Goal: Information Seeking & Learning: Learn about a topic

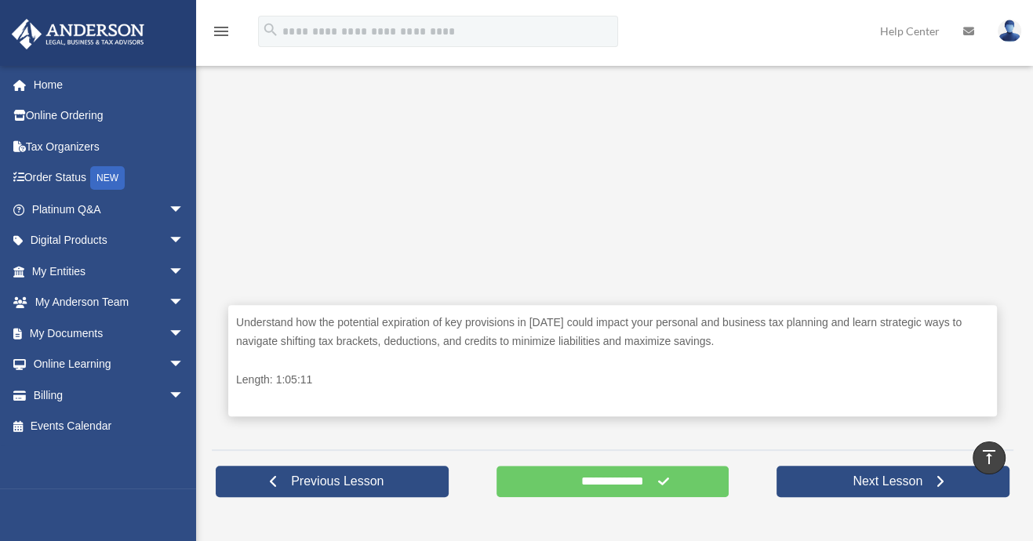
scroll to position [628, 0]
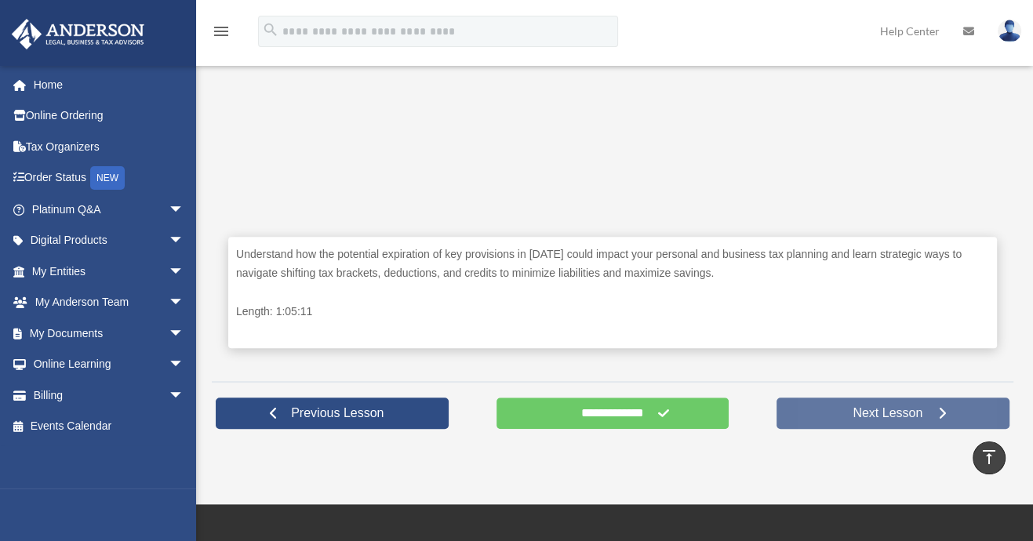
click at [883, 414] on span "Next Lesson" at bounding box center [887, 414] width 95 height 16
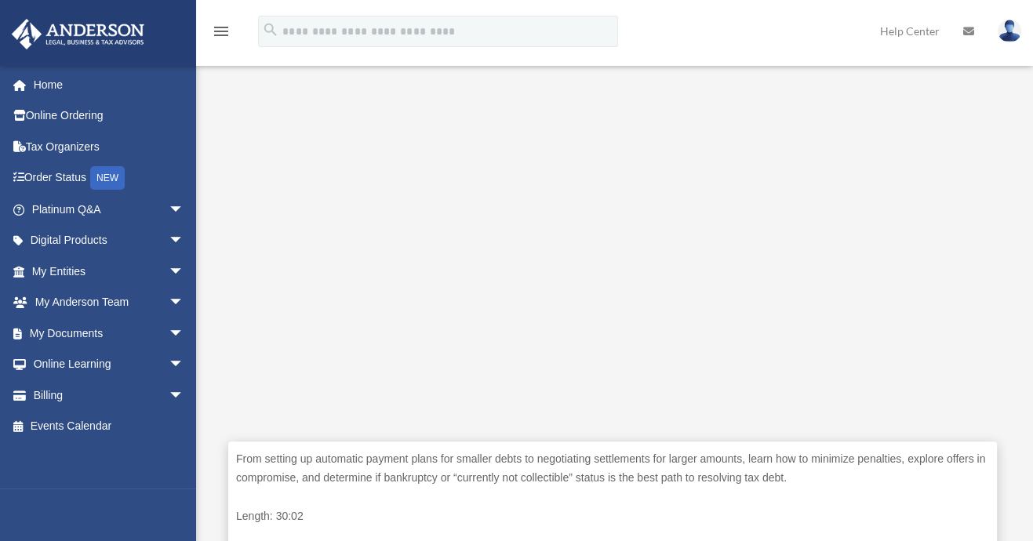
scroll to position [470, 0]
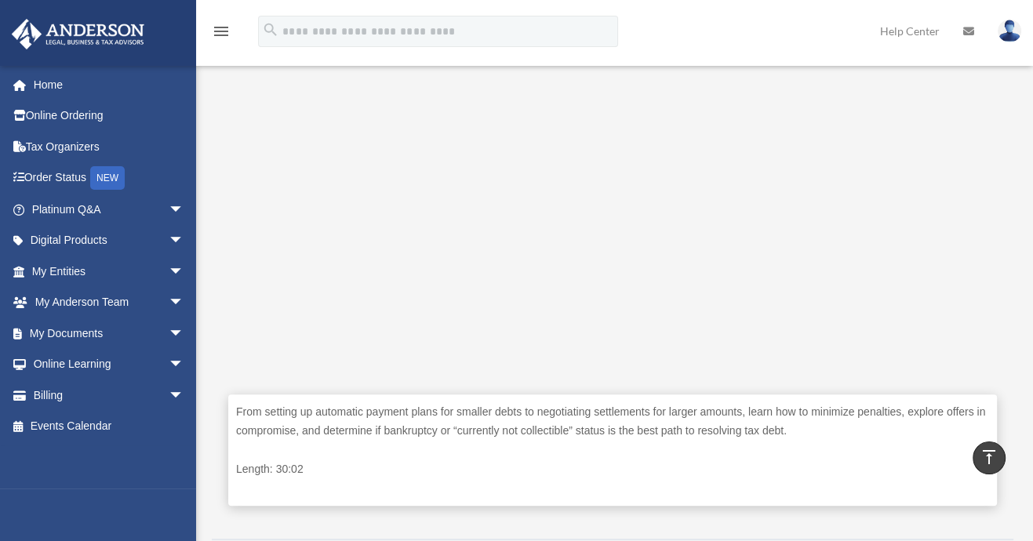
click at [819, 435] on p "From setting up automatic payment plans for smaller debts to negotiating settle…" at bounding box center [612, 422] width 753 height 38
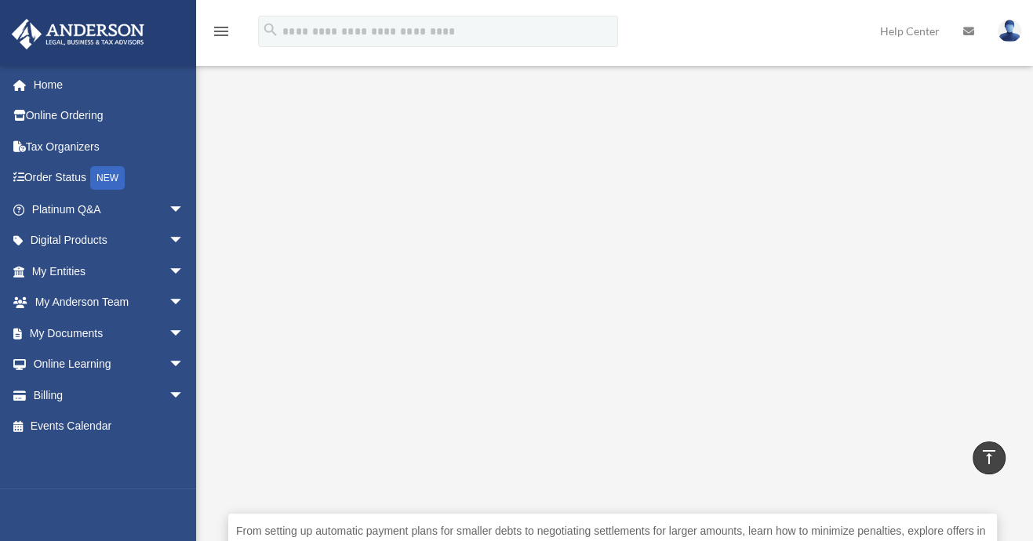
scroll to position [313, 0]
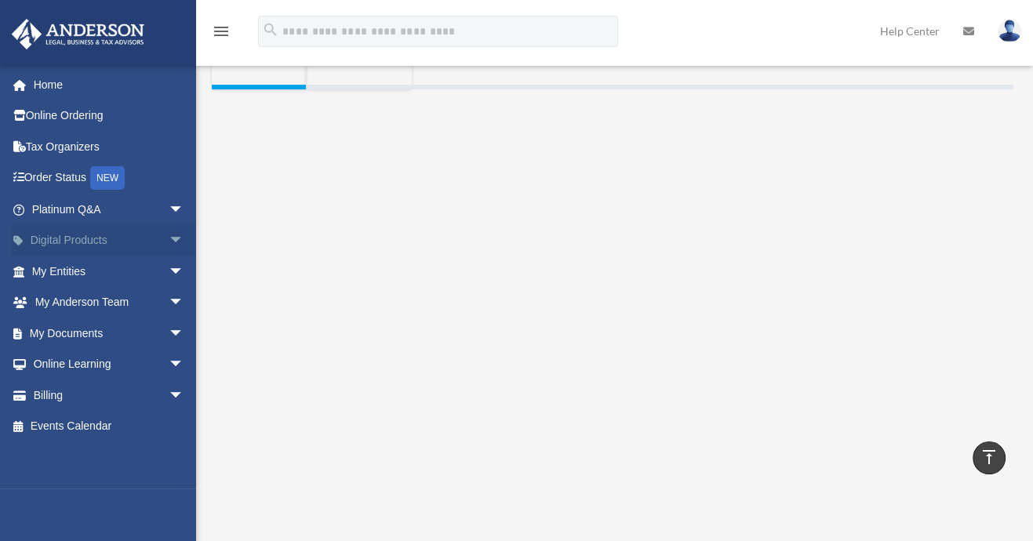
click at [56, 242] on link "Digital Products arrow_drop_down" at bounding box center [109, 240] width 197 height 31
click at [169, 238] on span "arrow_drop_down" at bounding box center [184, 241] width 31 height 32
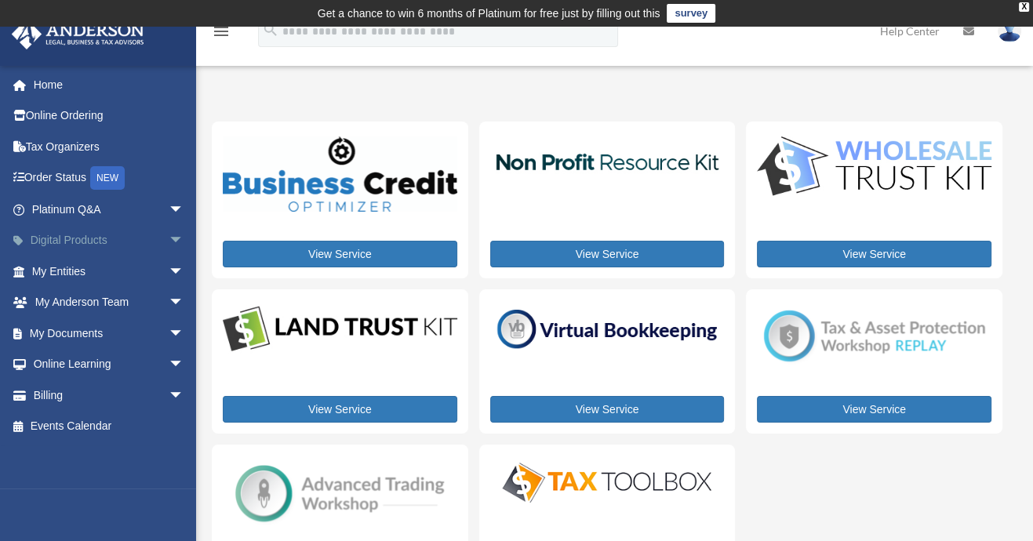
click at [169, 235] on span "arrow_drop_down" at bounding box center [184, 241] width 31 height 32
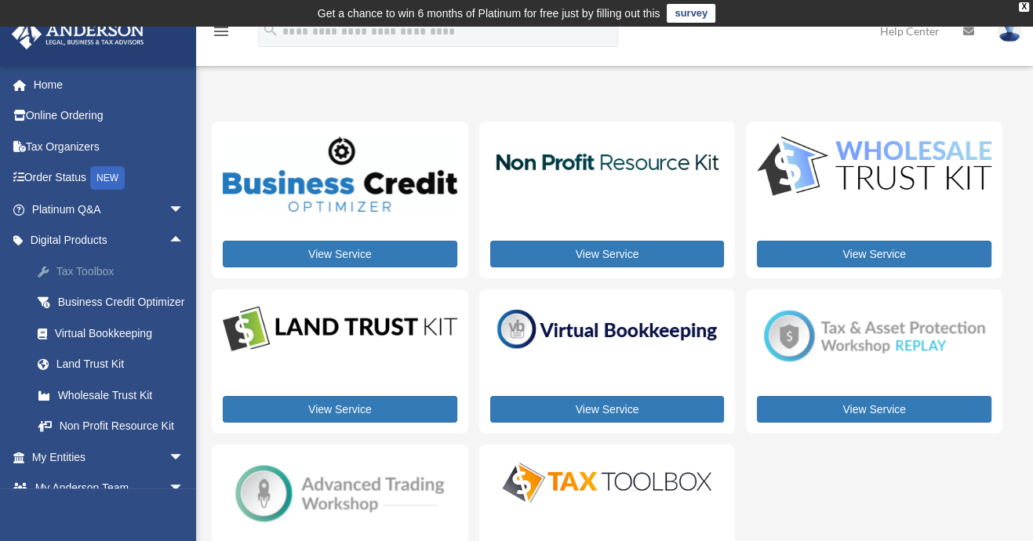
click at [87, 269] on div "Tax Toolbox" at bounding box center [121, 272] width 133 height 20
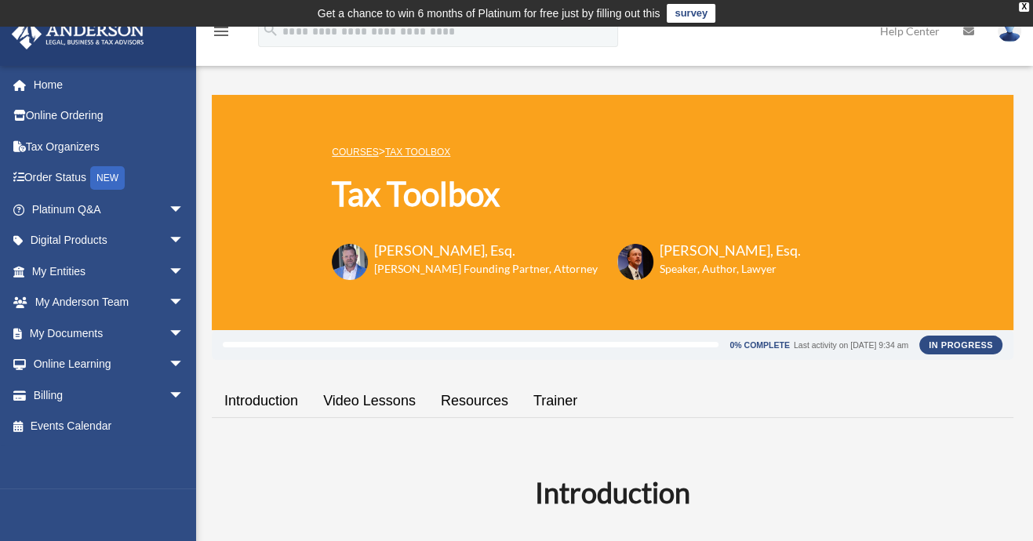
click at [365, 401] on link "Video Lessons" at bounding box center [370, 401] width 118 height 45
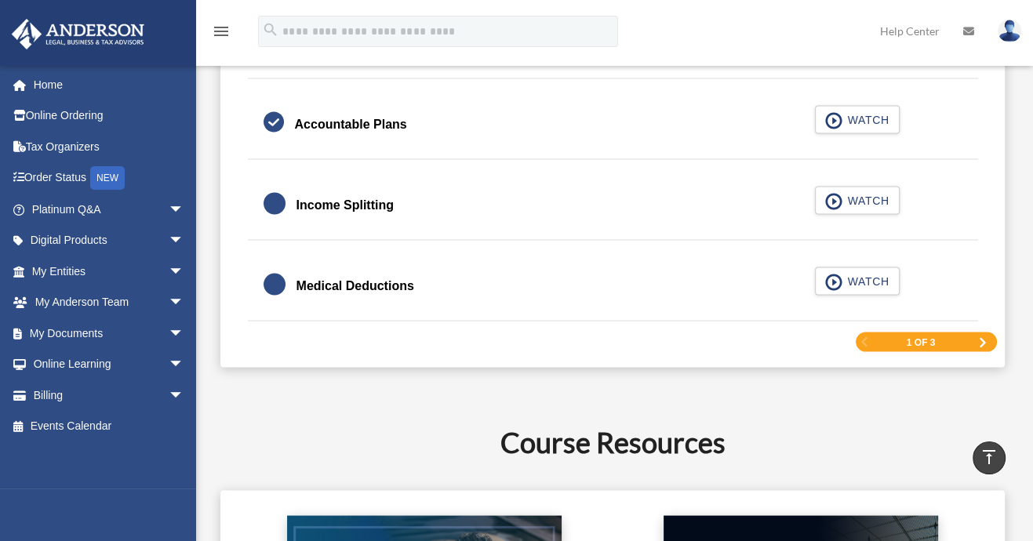
scroll to position [2490, 0]
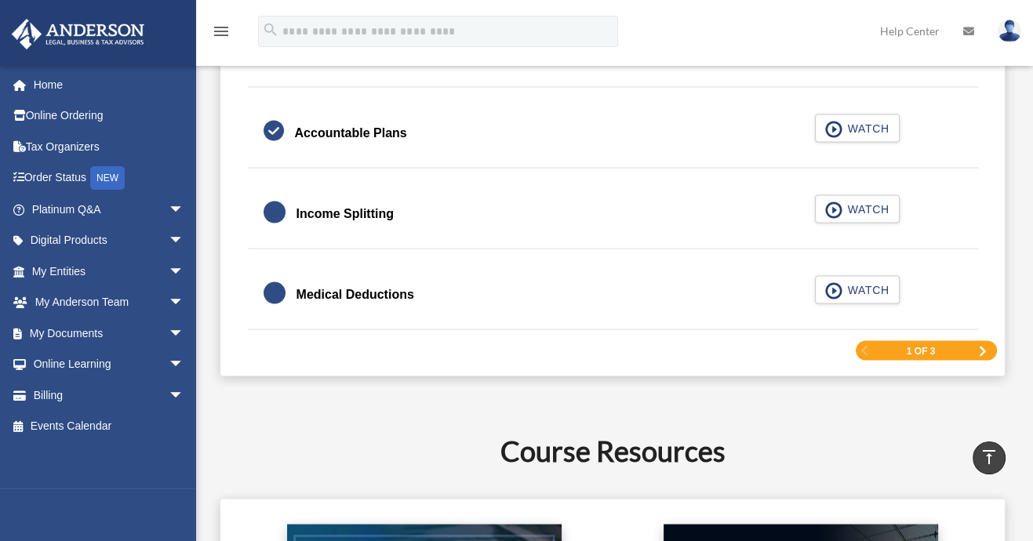
click at [982, 346] on span "Next Page" at bounding box center [982, 350] width 9 height 9
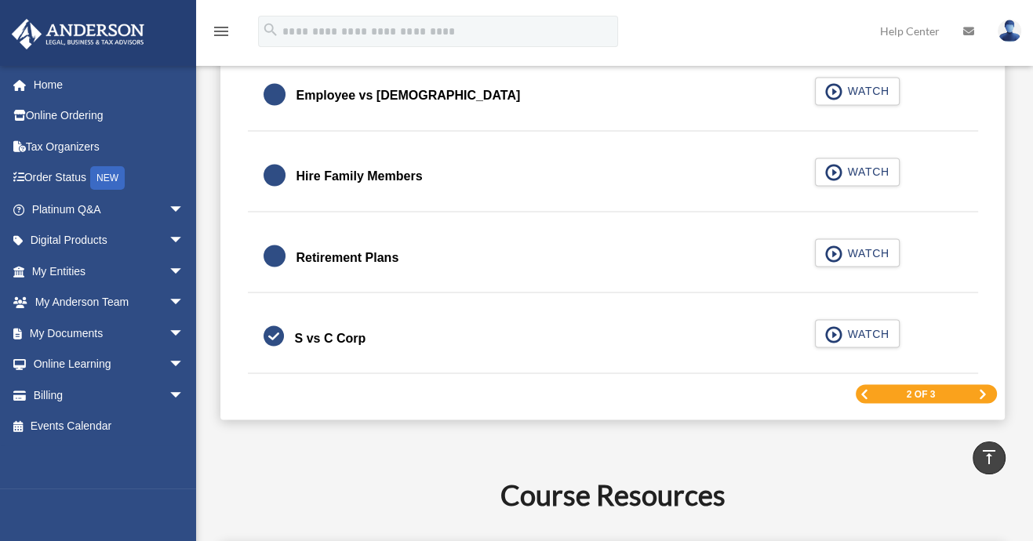
scroll to position [2414, 0]
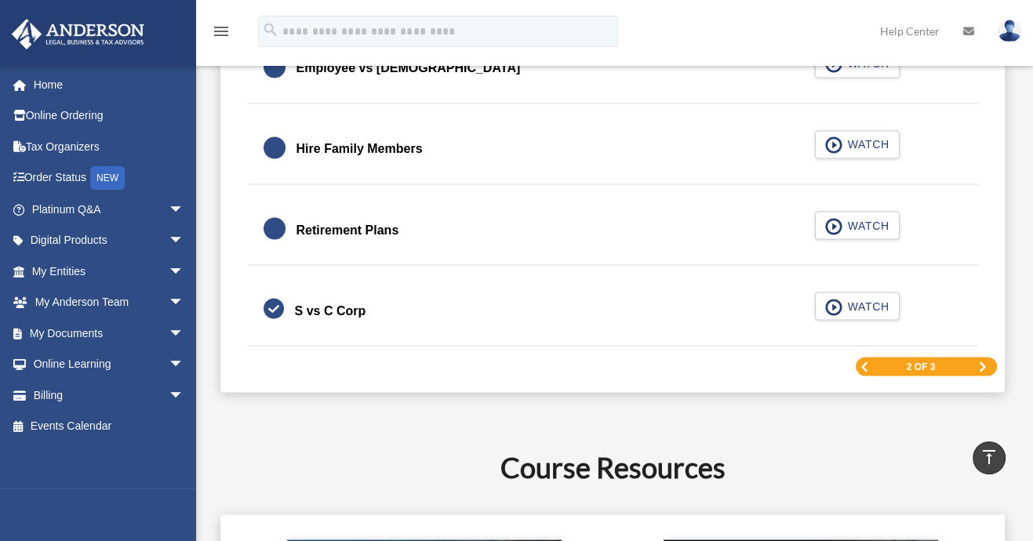
click at [982, 363] on span "Next Page" at bounding box center [982, 366] width 9 height 9
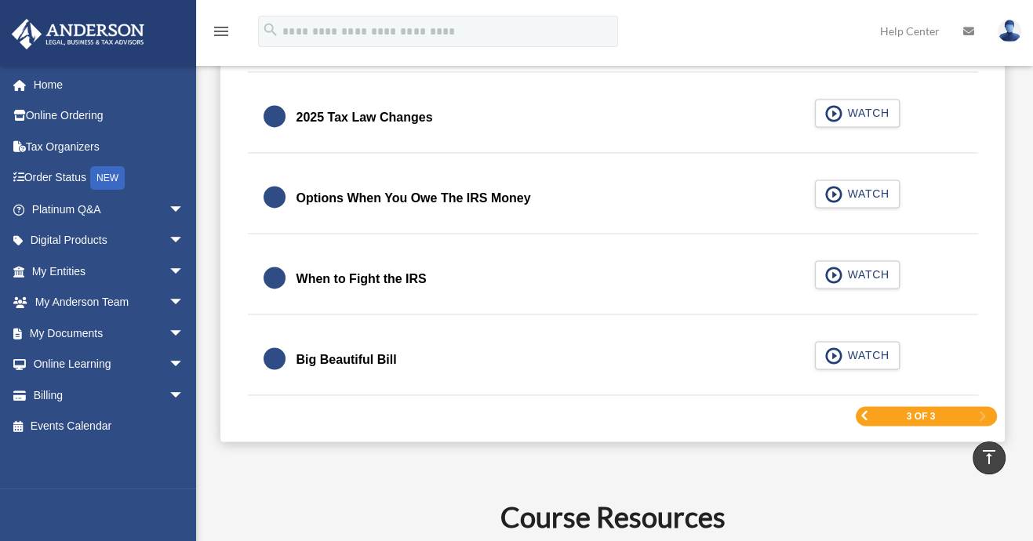
scroll to position [2100, 0]
click at [862, 191] on span "WATCH" at bounding box center [866, 195] width 46 height 16
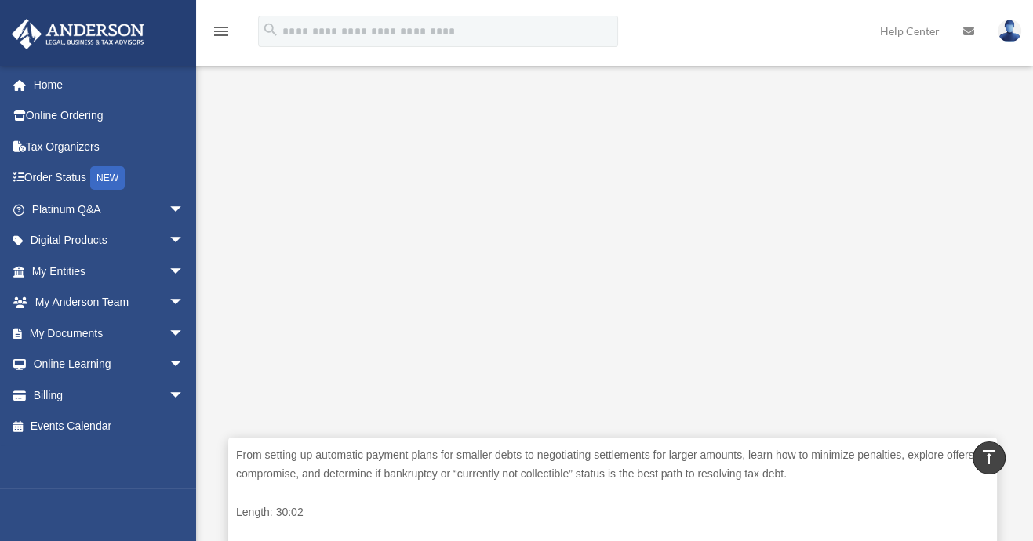
scroll to position [414, 0]
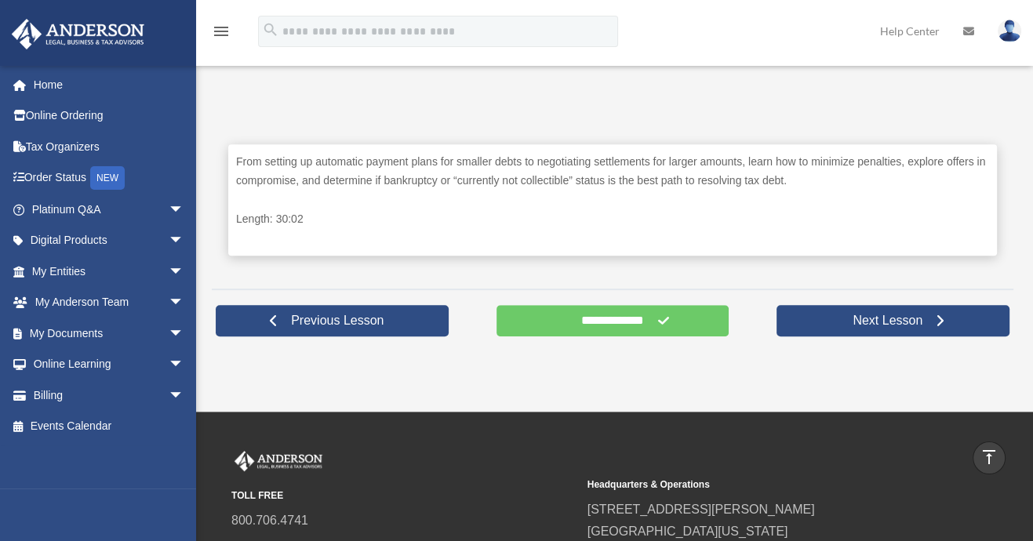
scroll to position [727, 0]
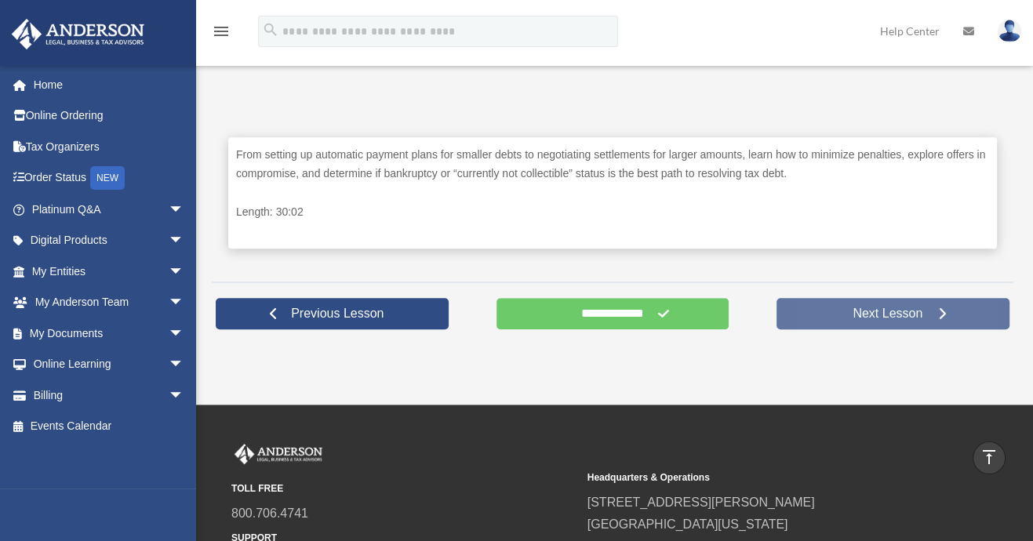
click at [836, 313] on link "Next Lesson" at bounding box center [893, 313] width 233 height 31
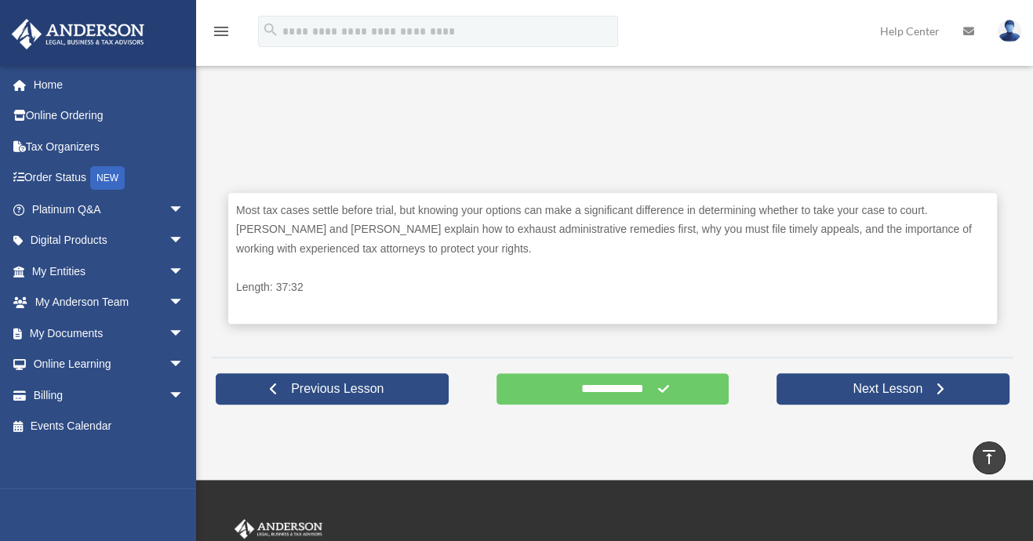
scroll to position [711, 0]
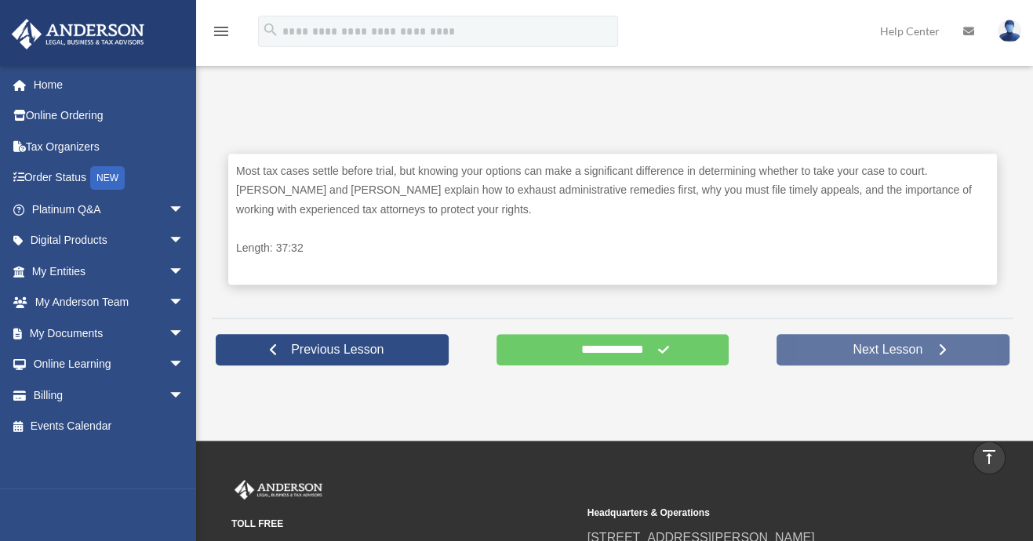
click at [876, 350] on span "Next Lesson" at bounding box center [887, 350] width 95 height 16
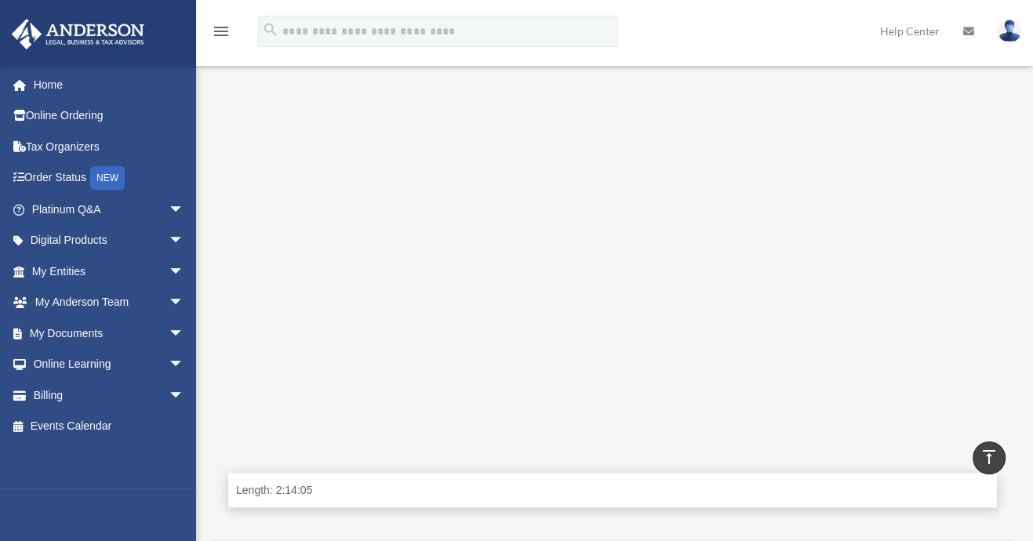
scroll to position [313, 0]
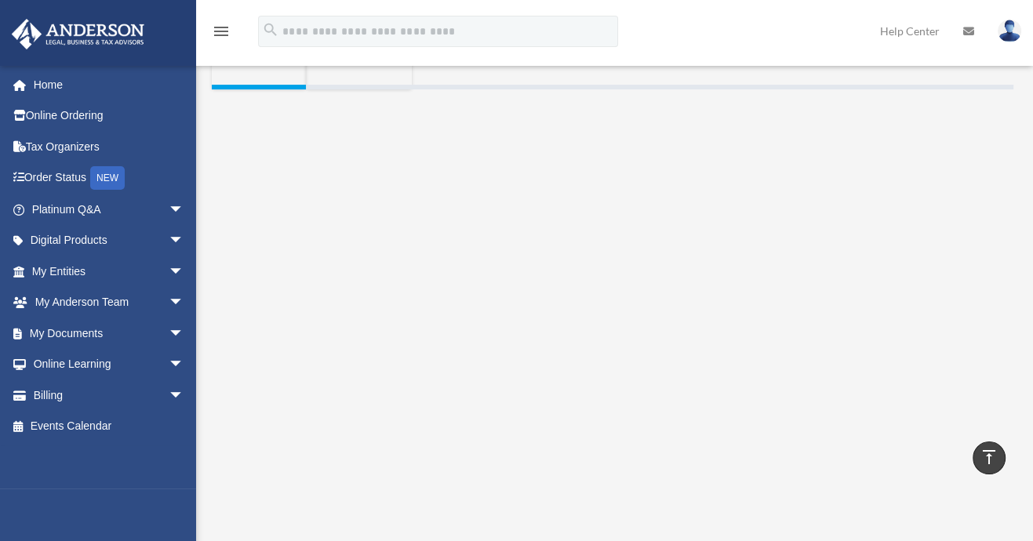
click at [820, 25] on div "menu search Site Menu add [PERSON_NAME][EMAIL_ADDRESS][DOMAIN_NAME] My Profile …" at bounding box center [517, 38] width 1010 height 53
click at [745, 60] on div "menu search Site Menu add bob.apples@andersonadvisors.com My Profile Reset Pass…" at bounding box center [517, 38] width 1010 height 53
click at [758, 38] on div "menu search Site Menu add [PERSON_NAME][EMAIL_ADDRESS][DOMAIN_NAME] My Profile …" at bounding box center [517, 38] width 1010 height 53
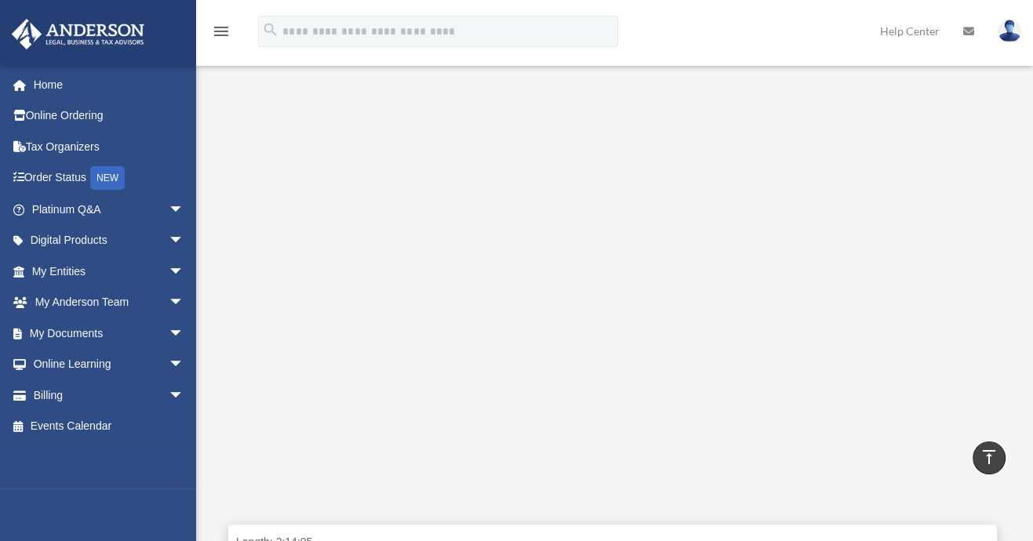
scroll to position [313, 0]
